Goal: Information Seeking & Learning: Learn about a topic

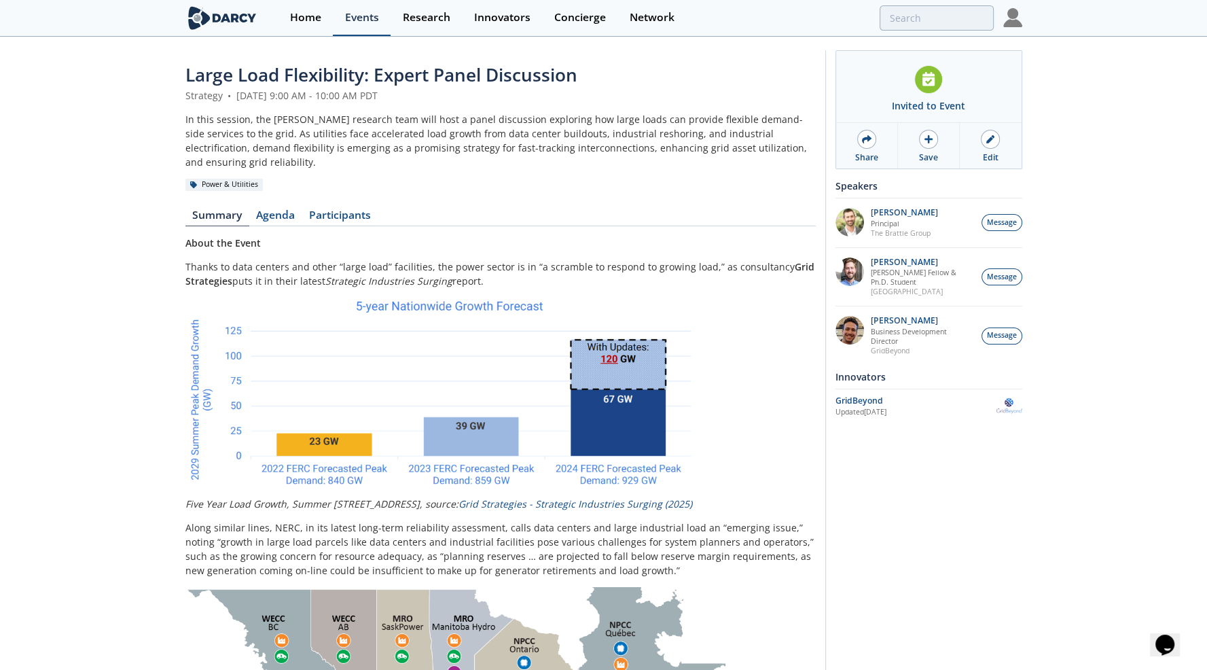
click at [364, 22] on div "Events" at bounding box center [362, 17] width 34 height 11
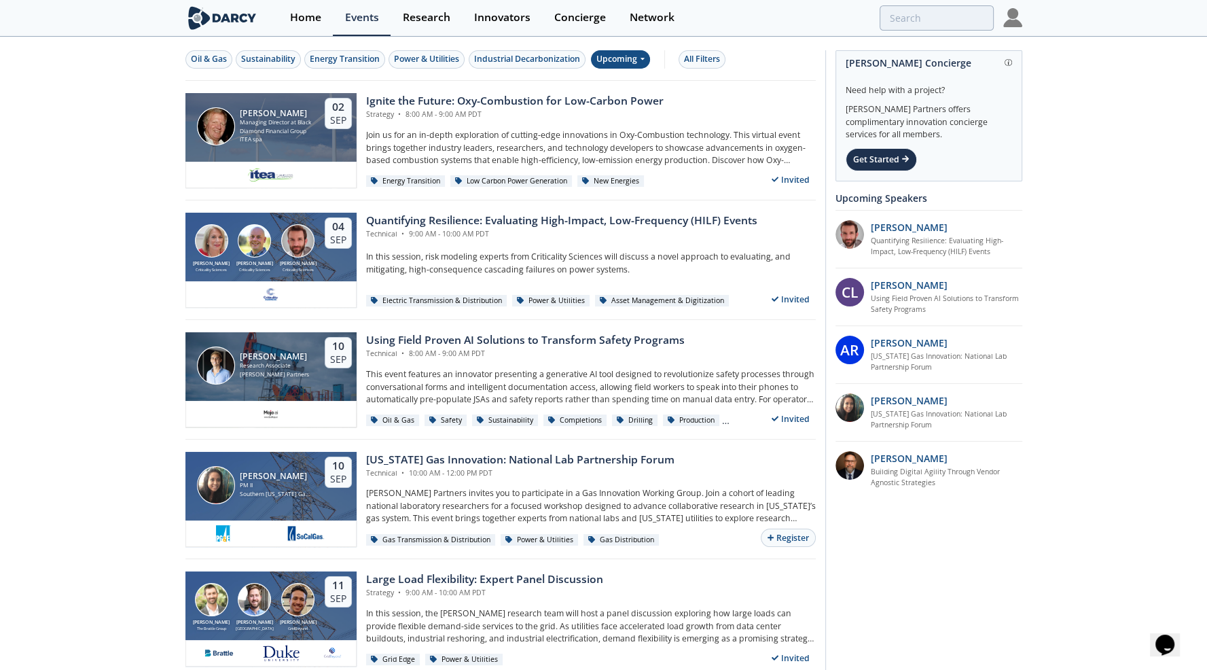
click at [631, 62] on div "Upcoming" at bounding box center [620, 59] width 59 height 18
click at [630, 96] on div "Past" at bounding box center [636, 103] width 84 height 22
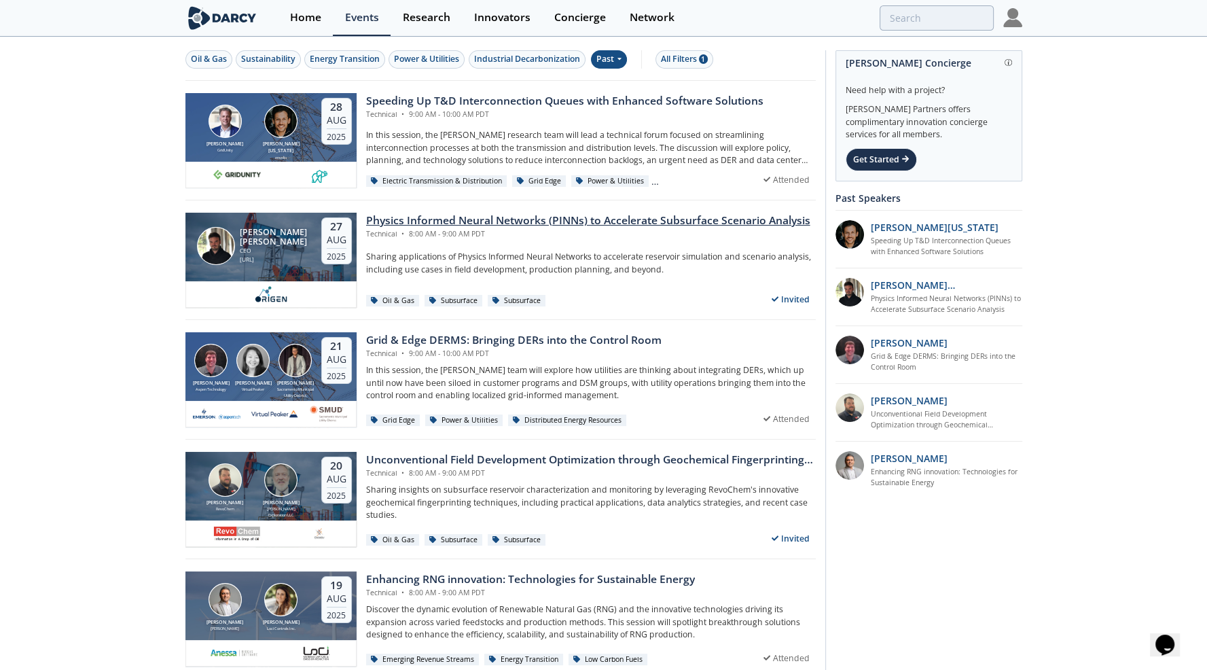
click at [442, 215] on div "Physics Informed Neural Networks (PINNs) to Accelerate Subsurface Scenario Anal…" at bounding box center [588, 221] width 444 height 16
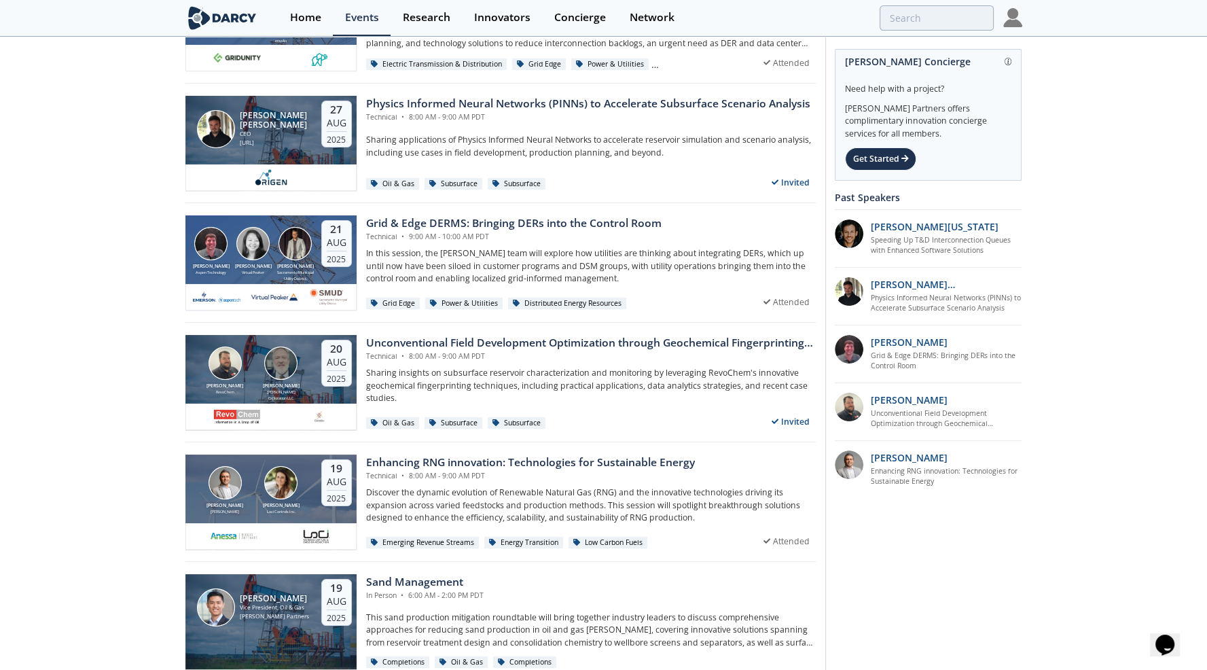
scroll to position [117, 0]
click at [474, 226] on div "Grid & Edge DERMS: Bringing DERs into the Control Room" at bounding box center [513, 223] width 295 height 16
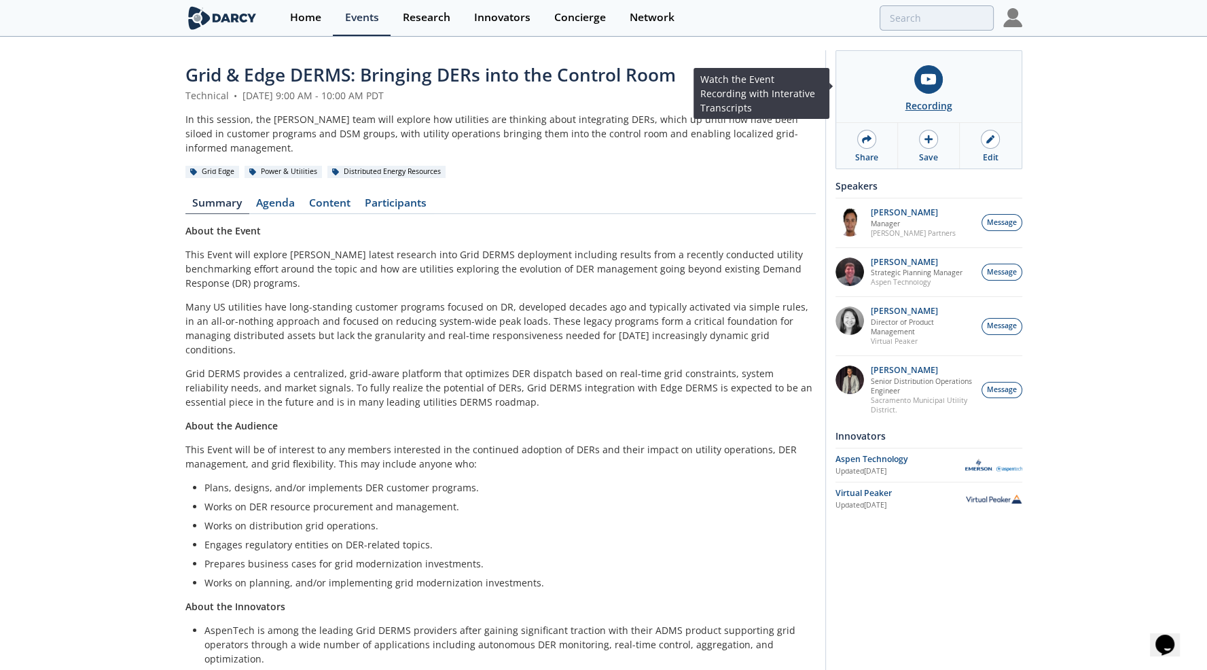
click at [931, 97] on link "Recording" at bounding box center [928, 86] width 185 height 71
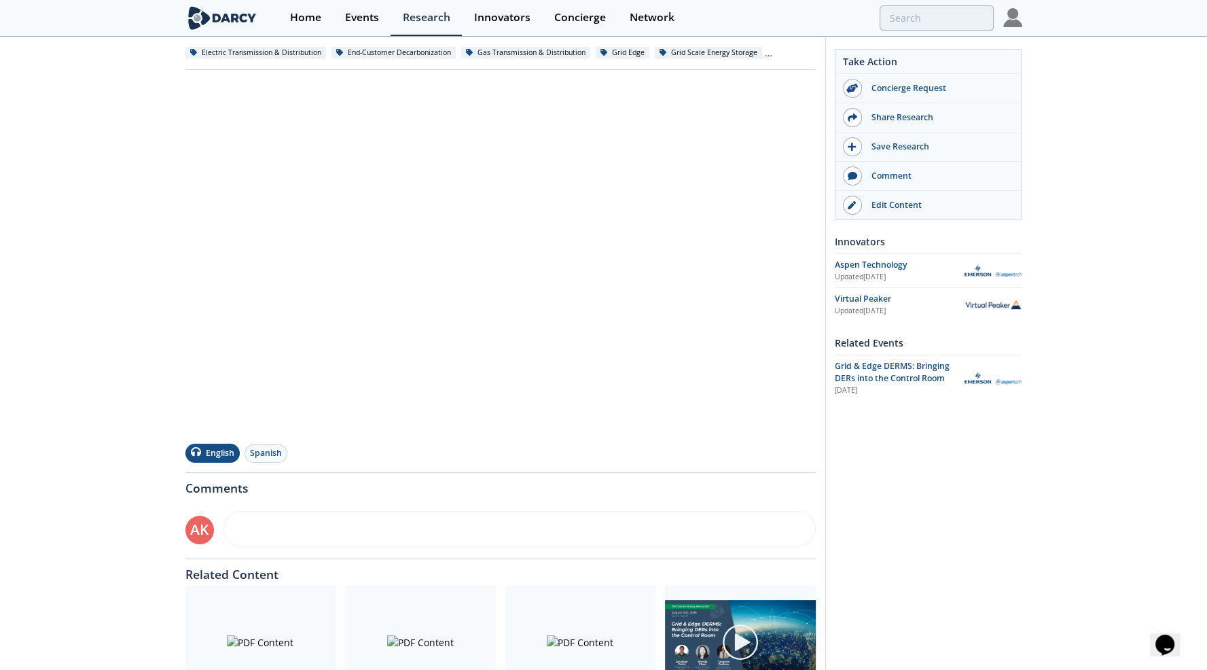
scroll to position [68, 0]
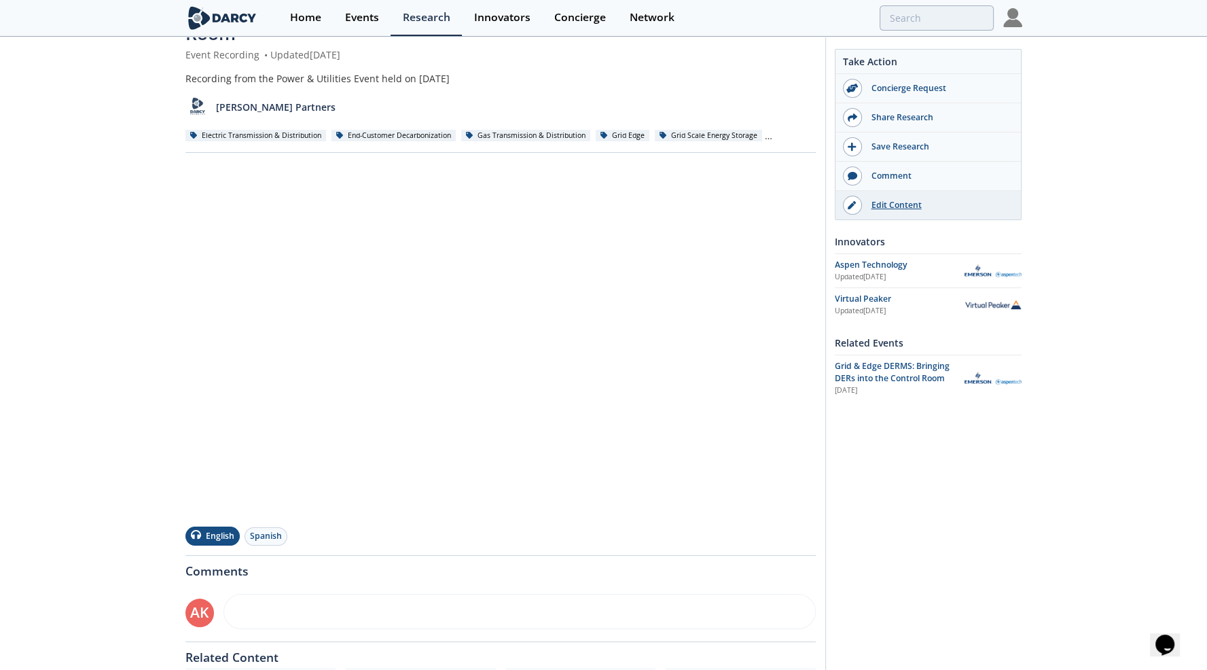
click at [884, 204] on div "Edit Content" at bounding box center [938, 205] width 152 height 12
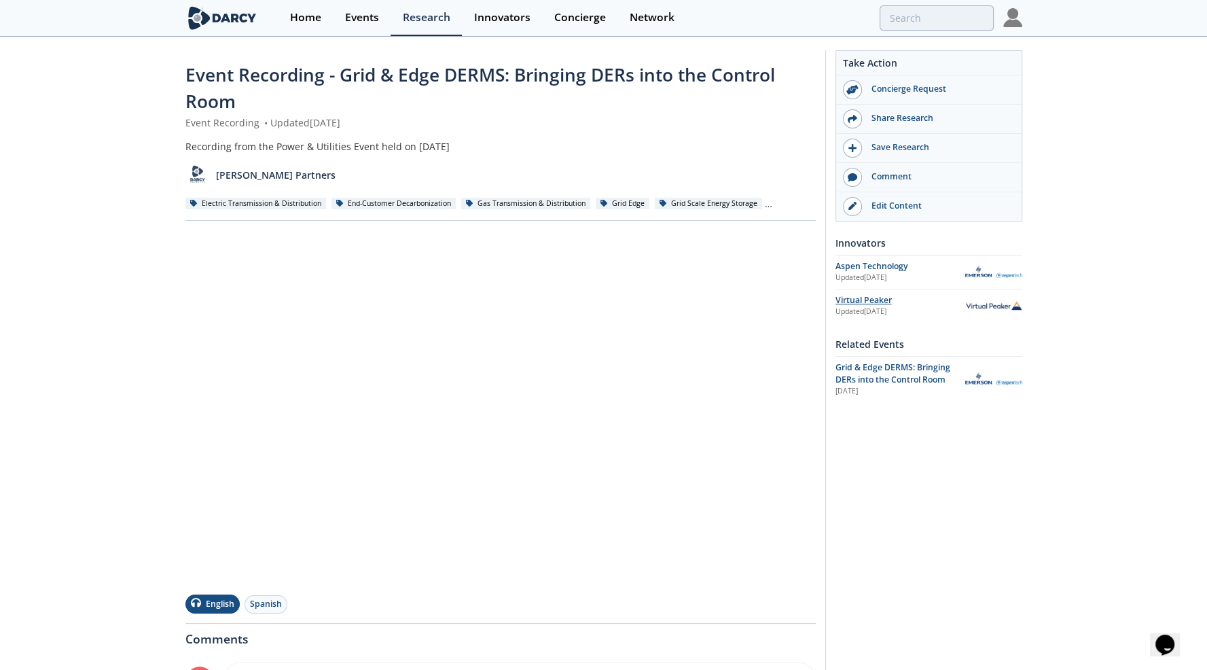
click at [857, 298] on div "Virtual Peaker" at bounding box center [900, 300] width 130 height 12
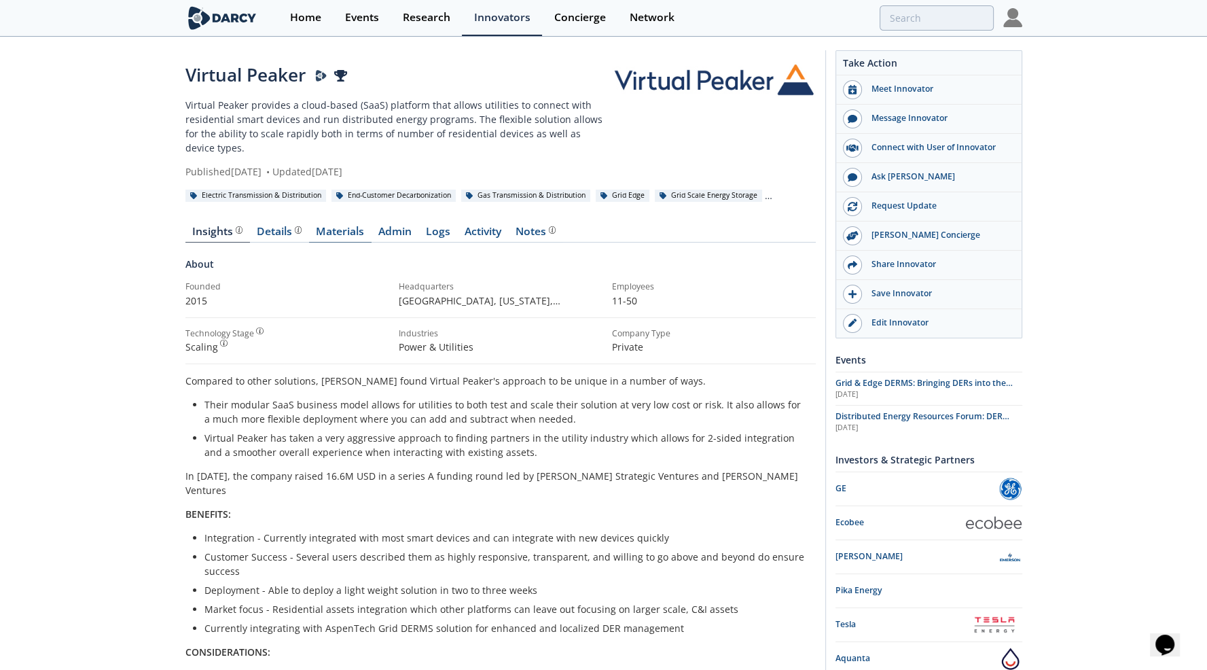
click at [338, 226] on link "Materials" at bounding box center [340, 234] width 62 height 16
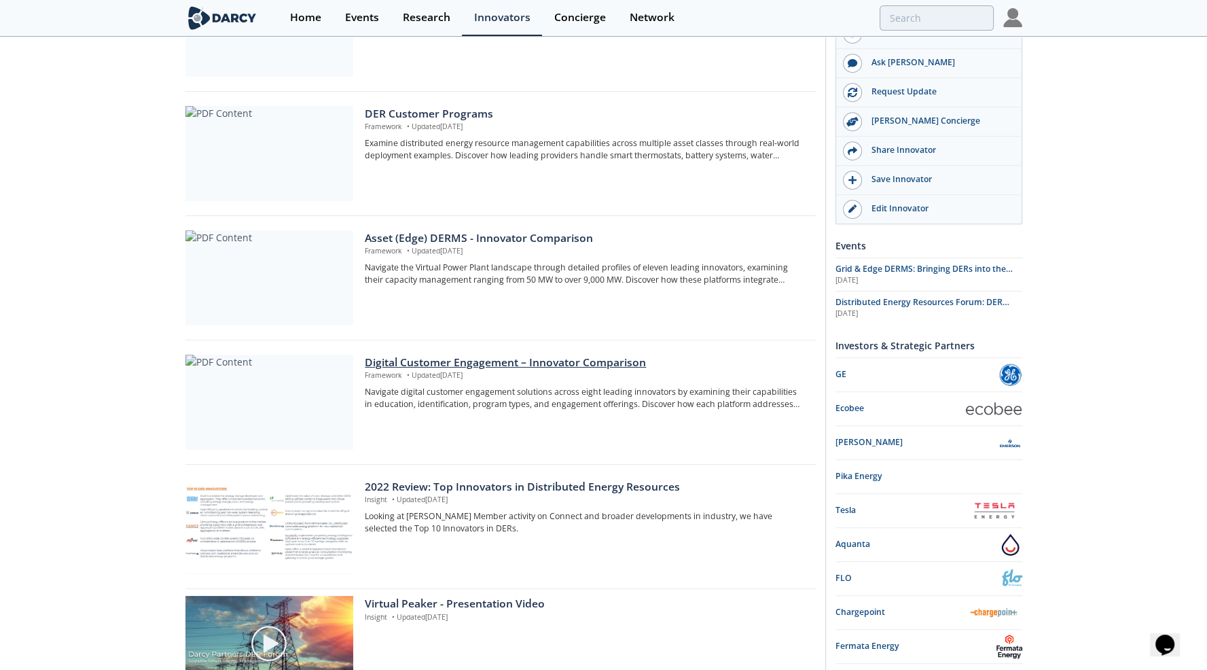
scroll to position [947, 0]
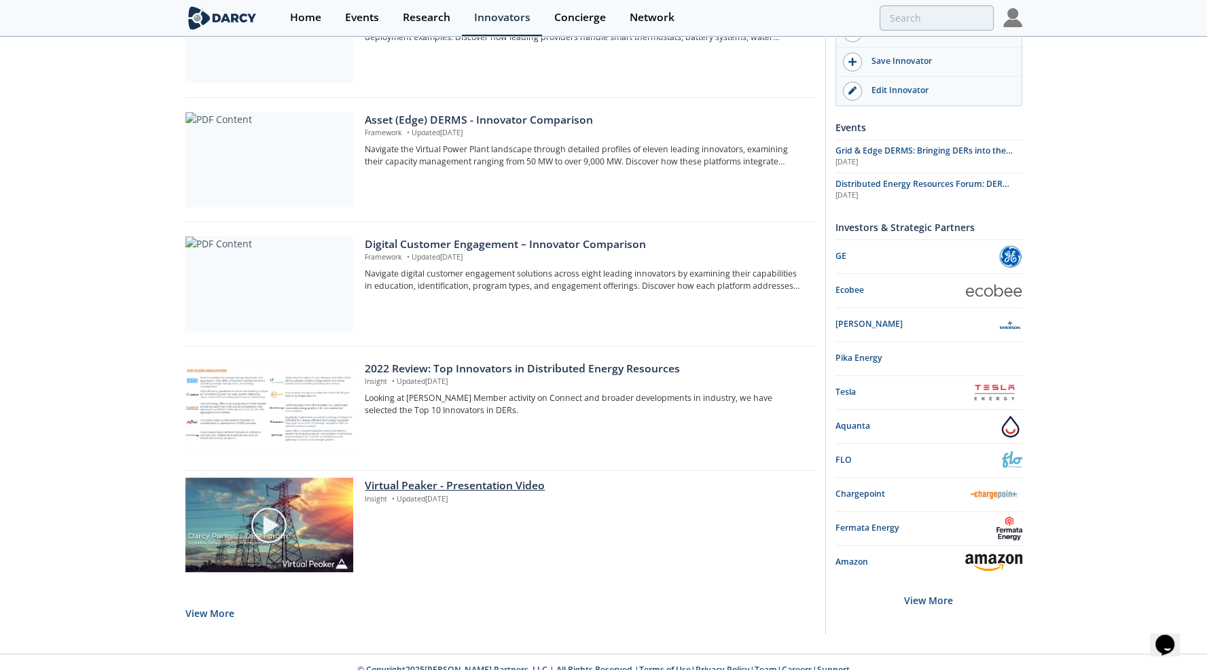
click at [265, 506] on img at bounding box center [269, 525] width 38 height 38
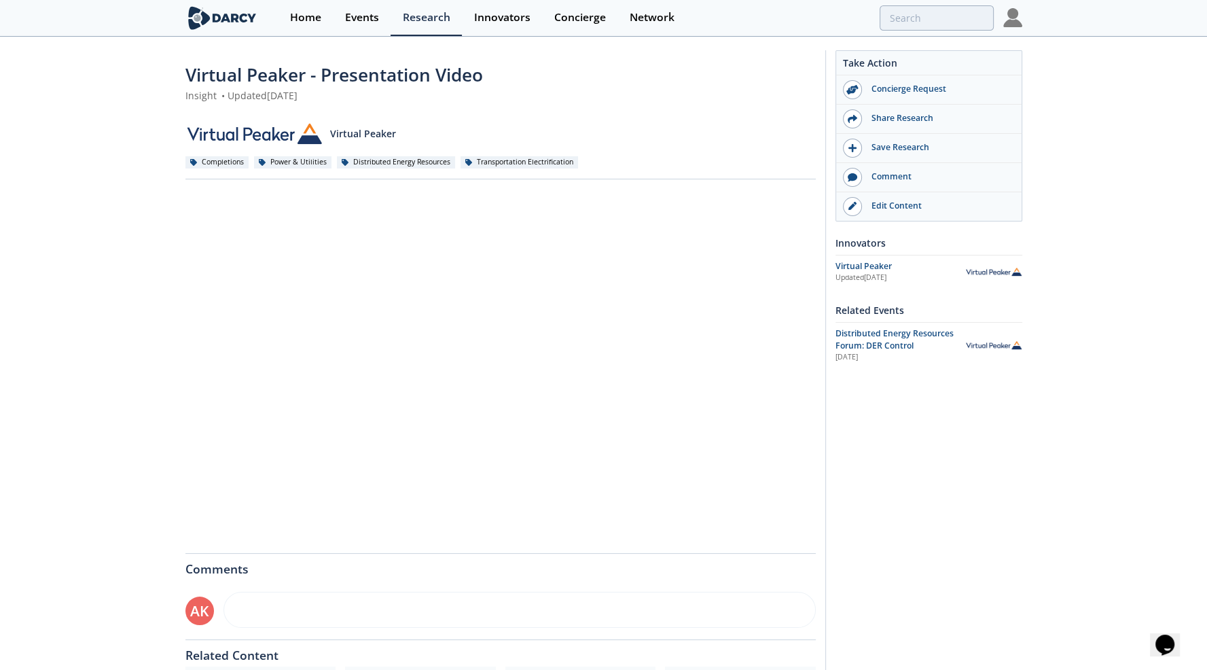
click at [128, 374] on div "Virtual Peaker - Presentation Video Insight • Updated [DATE] Virtual Peaker Com…" at bounding box center [603, 443] width 1207 height 810
